Goal: Submit feedback/report problem

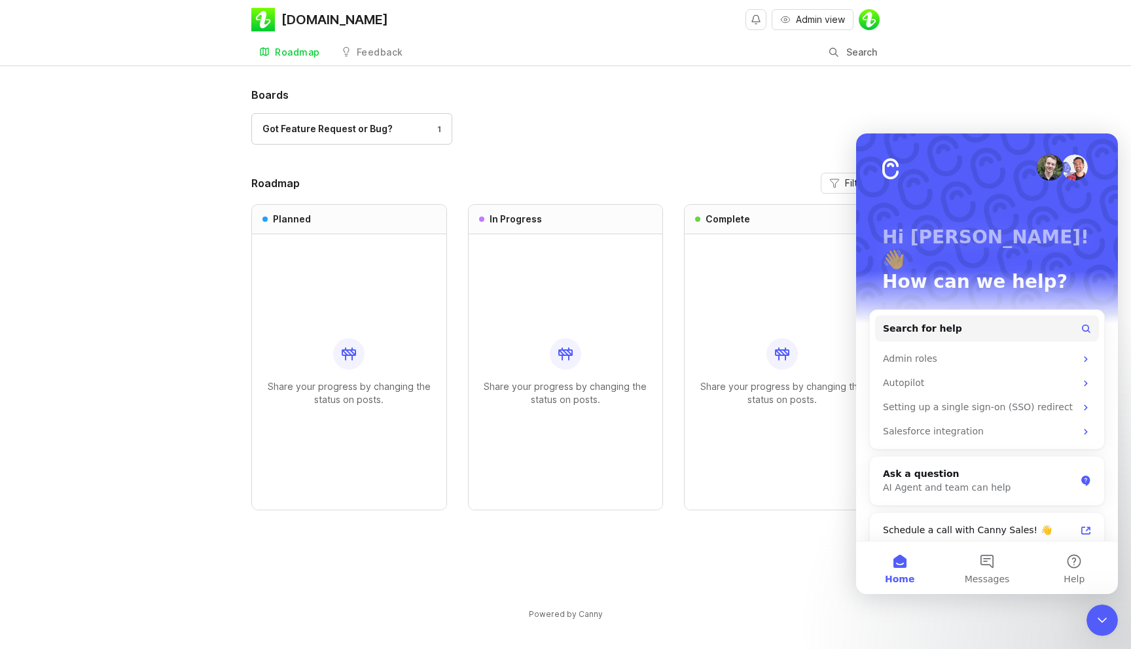
click at [1096, 626] on icon "Close Intercom Messenger" at bounding box center [1102, 621] width 16 height 16
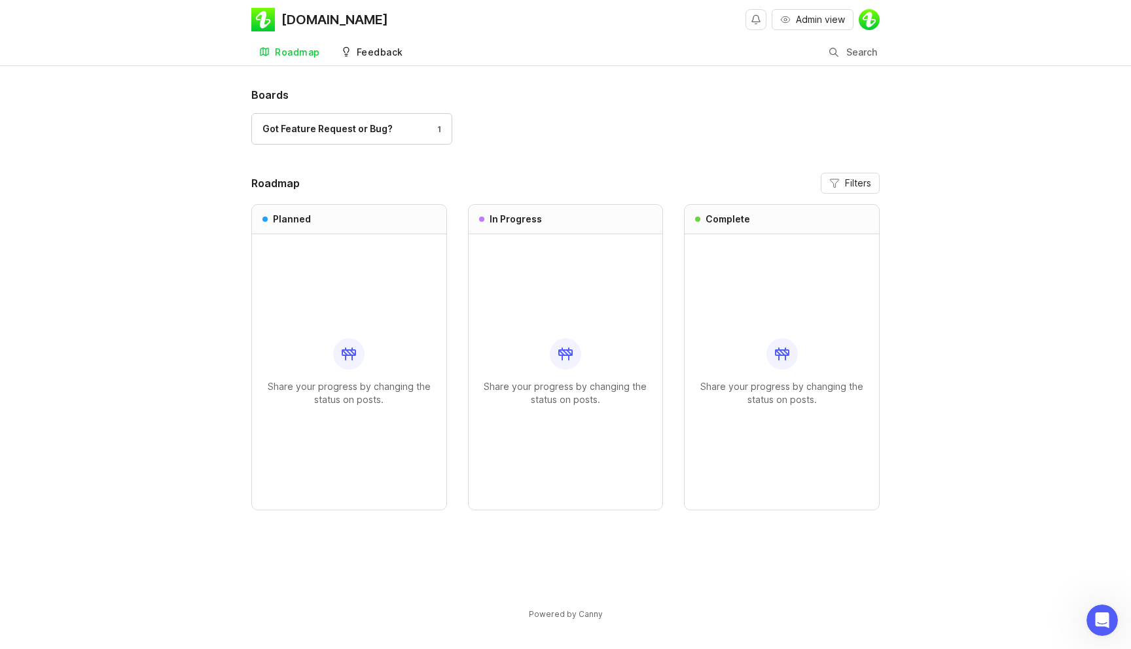
click at [380, 49] on div "Feedback" at bounding box center [380, 52] width 46 height 9
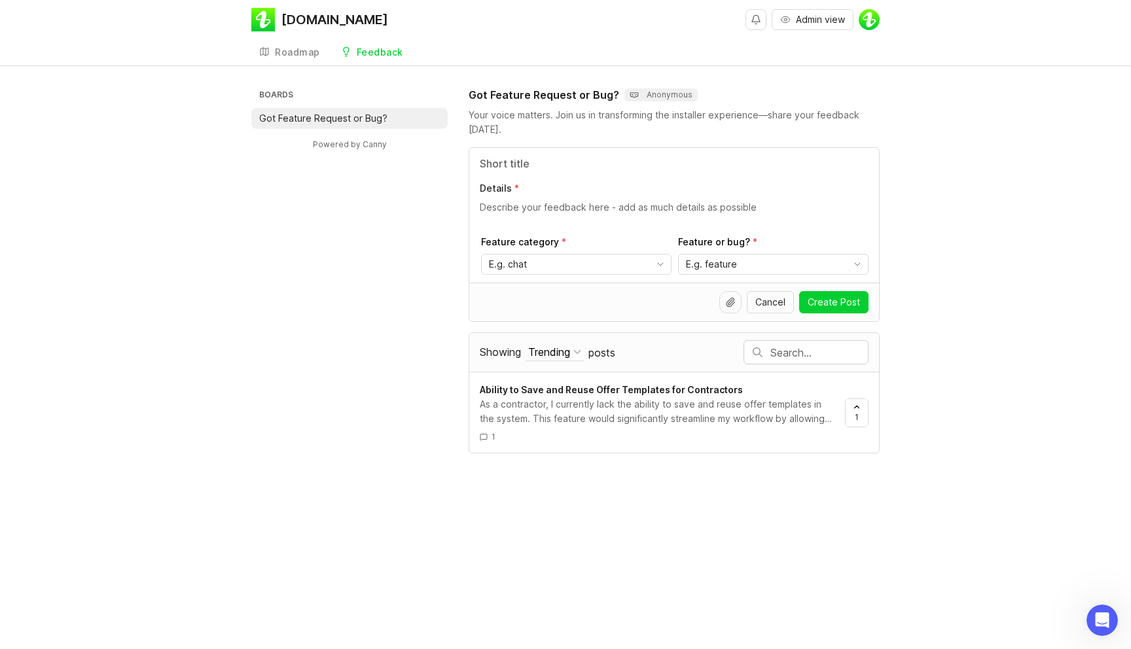
click at [1069, 221] on div "Boards Got Feature Request or Bug? Powered by Canny Got Feature Request or Bug?…" at bounding box center [565, 270] width 1131 height 367
